Goal: Task Accomplishment & Management: Manage account settings

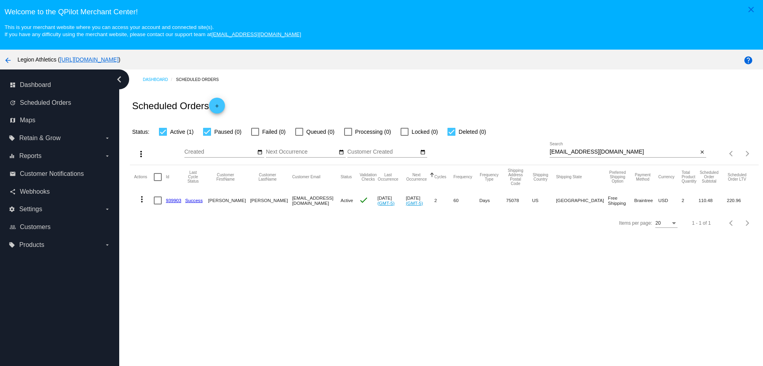
drag, startPoint x: 0, startPoint y: 0, endPoint x: 533, endPoint y: 151, distance: 554.4
click at [534, 151] on div "more_vert Aug Jan Feb Mar [DATE]" at bounding box center [444, 151] width 628 height 28
paste input "[DOMAIN_NAME][EMAIL_ADDRESS][DOMAIN_NAME]"
type input "[DOMAIN_NAME][EMAIL_ADDRESS][DOMAIN_NAME]"
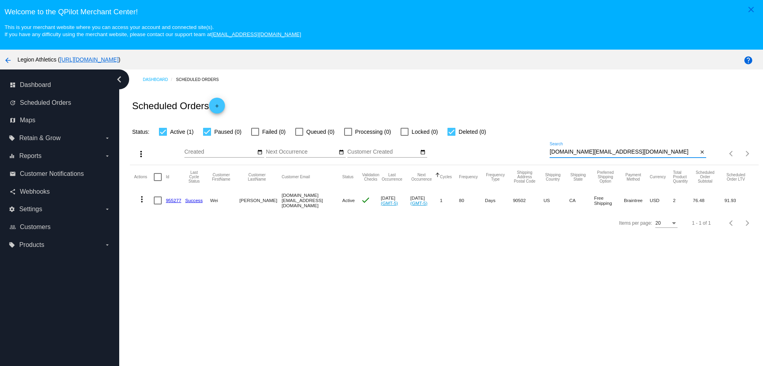
click at [172, 202] on link "955277" at bounding box center [174, 200] width 16 height 5
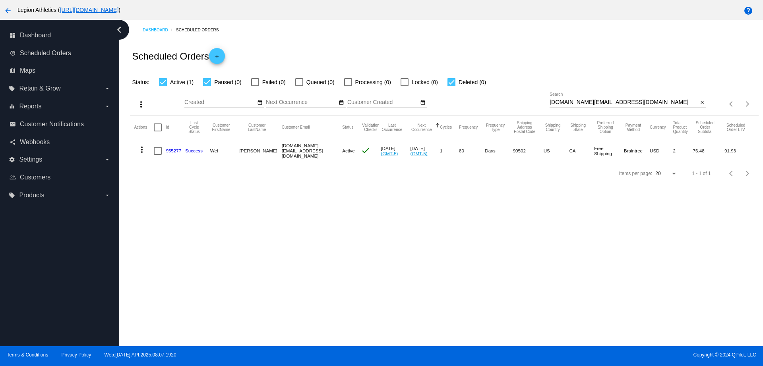
click at [159, 151] on div at bounding box center [158, 151] width 8 height 8
click at [158, 155] on input "checkbox" at bounding box center [157, 155] width 0 height 0
checkbox input "true"
click at [143, 150] on mat-icon "more_vert" at bounding box center [142, 150] width 10 height 10
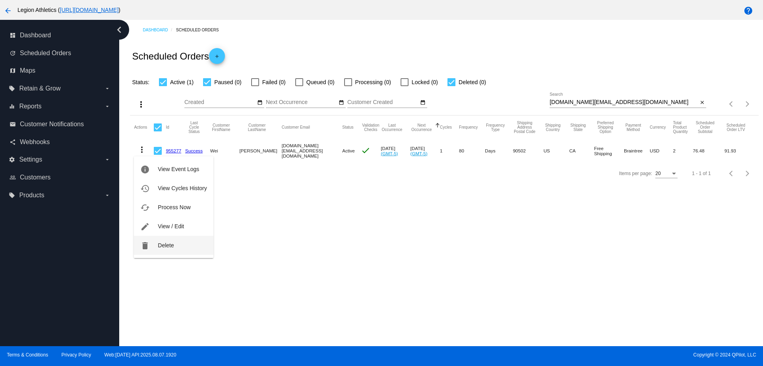
click at [170, 245] on span "Delete" at bounding box center [166, 245] width 16 height 6
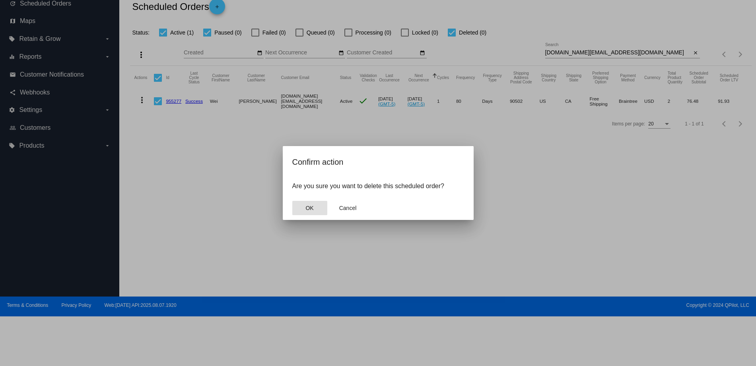
click at [312, 208] on span "OK" at bounding box center [309, 208] width 8 height 6
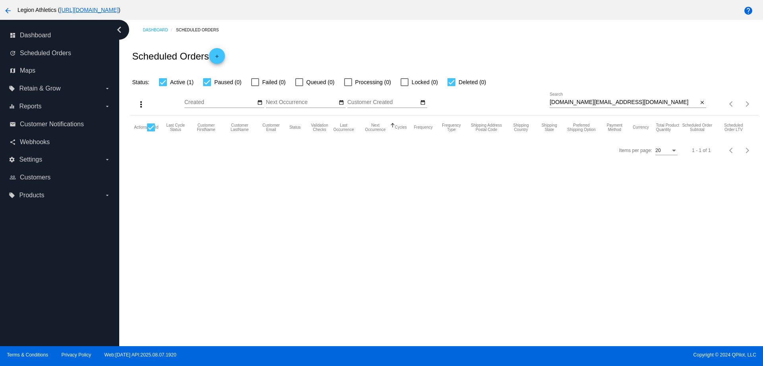
scroll to position [0, 0]
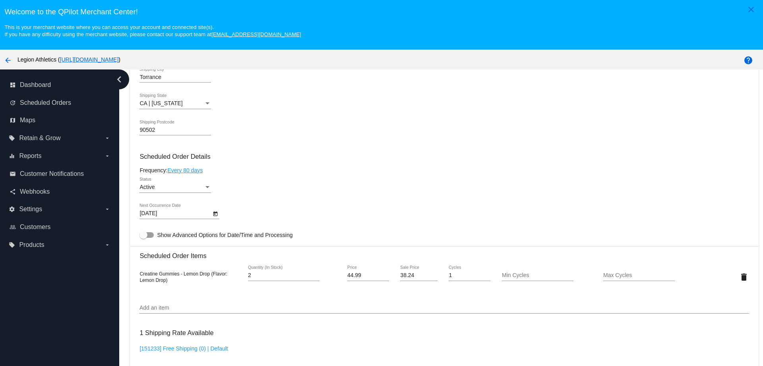
scroll to position [447, 0]
